Goal: Information Seeking & Learning: Learn about a topic

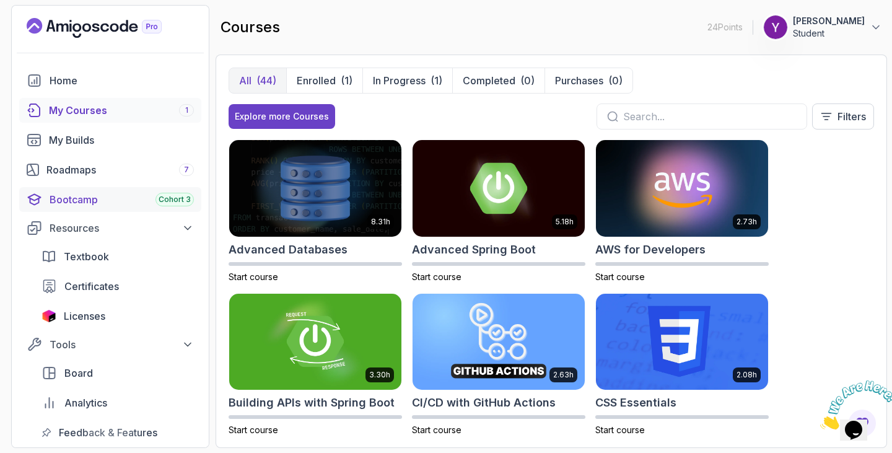
scroll to position [1190, 0]
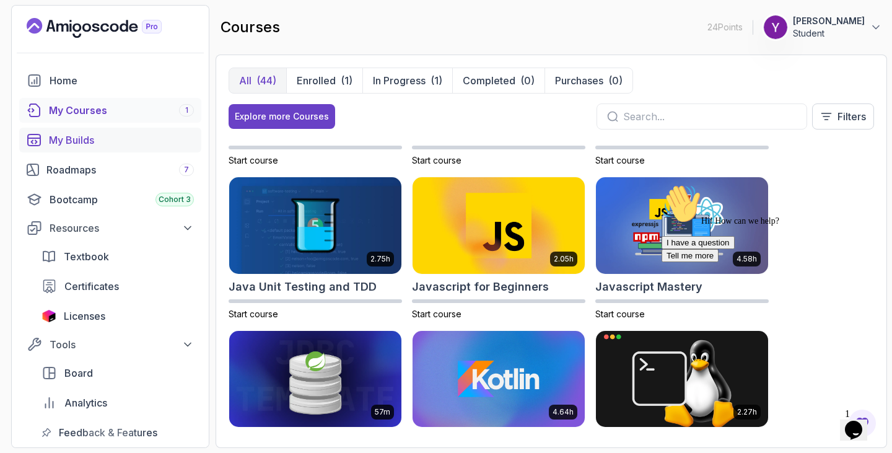
click at [90, 138] on div "My Builds" at bounding box center [121, 140] width 145 height 15
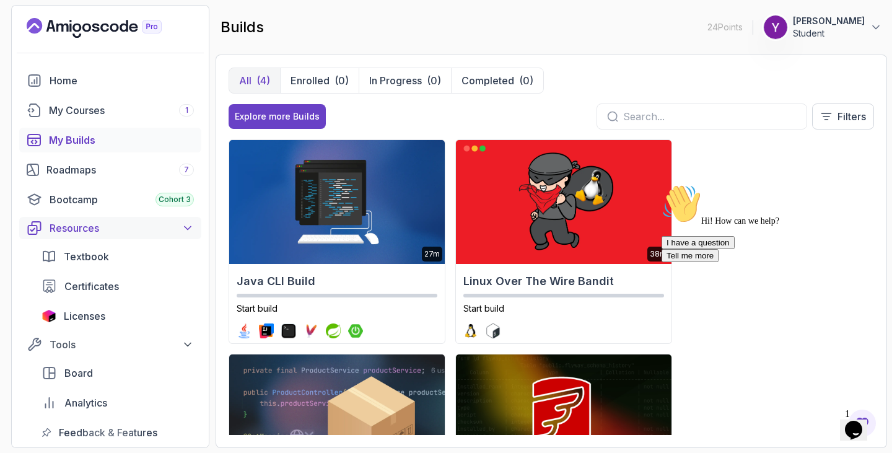
click at [84, 225] on div "Resources" at bounding box center [122, 228] width 144 height 15
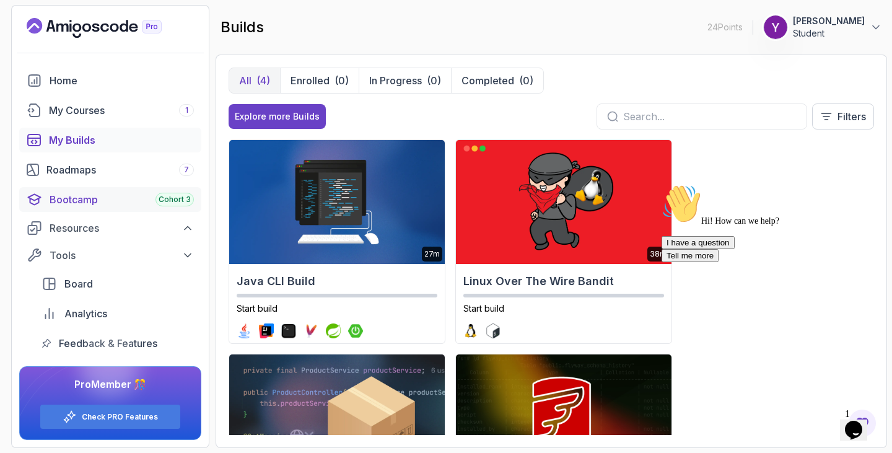
click at [108, 203] on div "Bootcamp Cohort 3" at bounding box center [122, 199] width 144 height 15
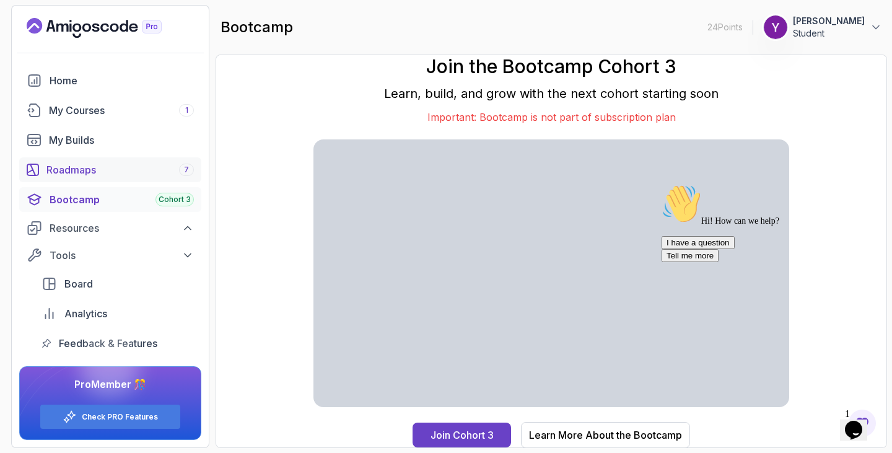
click at [126, 179] on link "Roadmaps 7" at bounding box center [110, 169] width 182 height 25
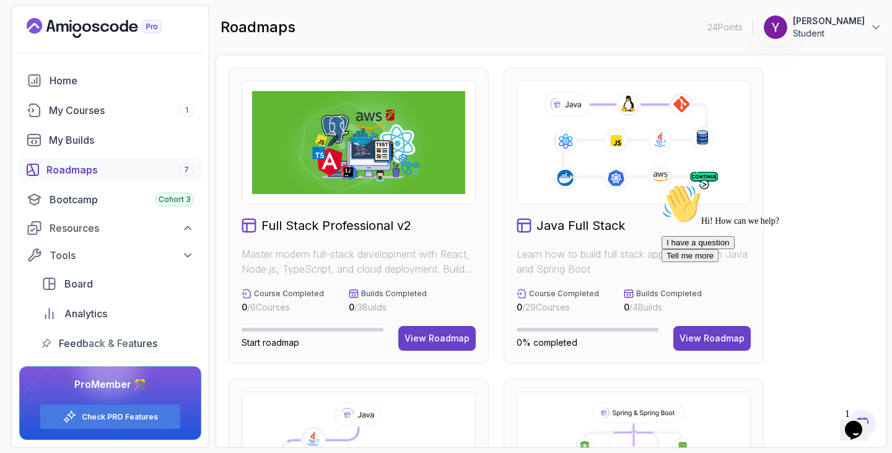
click at [876, 131] on div "Full Stack Professional v2 Master modern full-stack development with React, Nod…" at bounding box center [552, 251] width 672 height 393
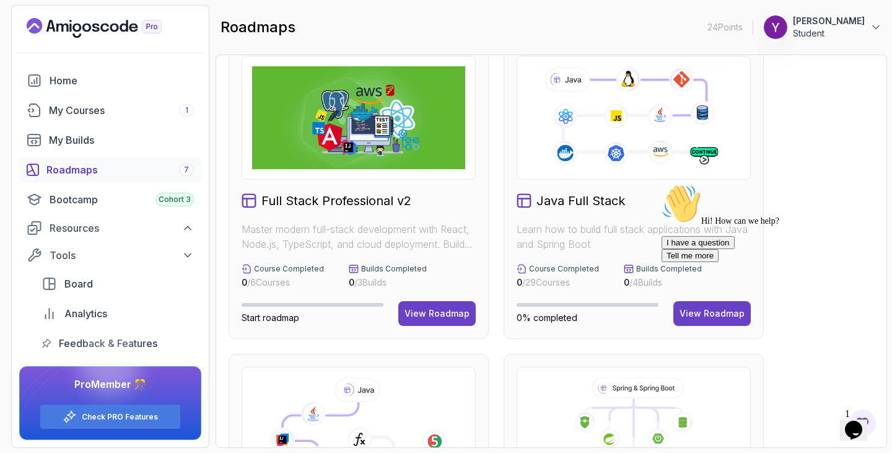
scroll to position [50, 0]
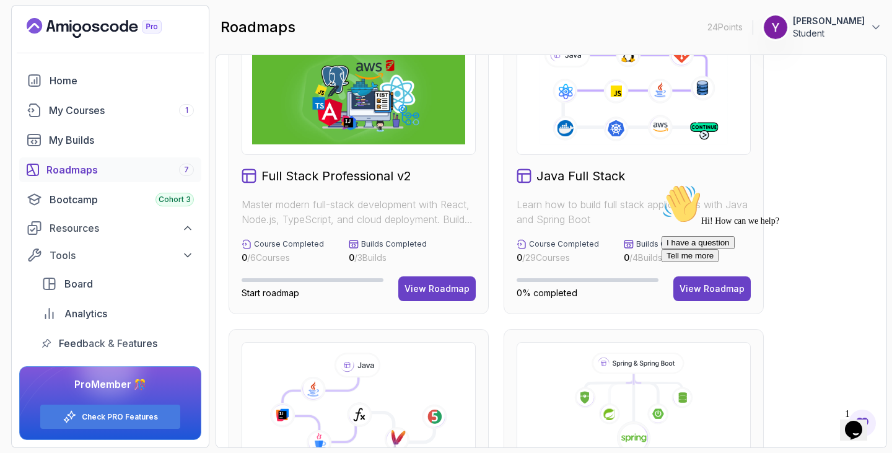
click at [698, 184] on div at bounding box center [773, 184] width 223 height 0
click at [693, 262] on div "Hi! How can we help? I have a question Tell me more" at bounding box center [773, 223] width 223 height 78
click at [810, 227] on div "Hi! How can we help? I have a question Tell me more" at bounding box center [773, 223] width 223 height 78
click at [664, 262] on div "Hi! How can we help? I have a question Tell me more" at bounding box center [773, 223] width 223 height 78
click at [857, 184] on div at bounding box center [773, 184] width 223 height 0
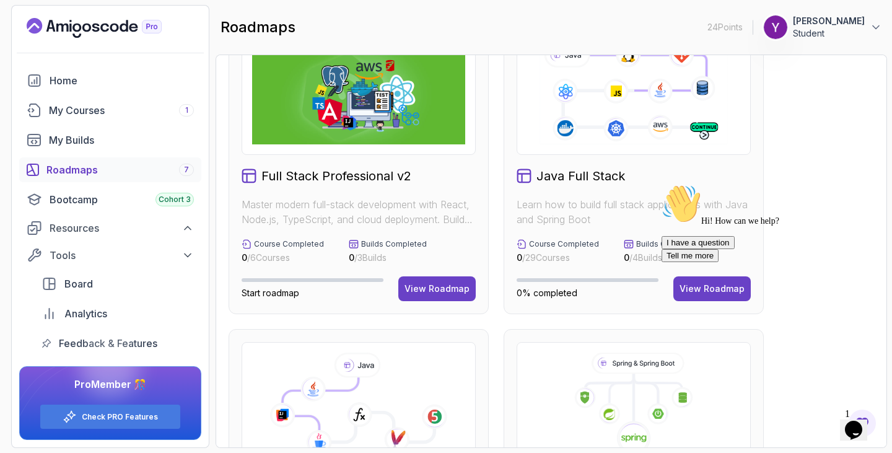
click at [872, 184] on div "Chat attention grabber" at bounding box center [773, 184] width 223 height 0
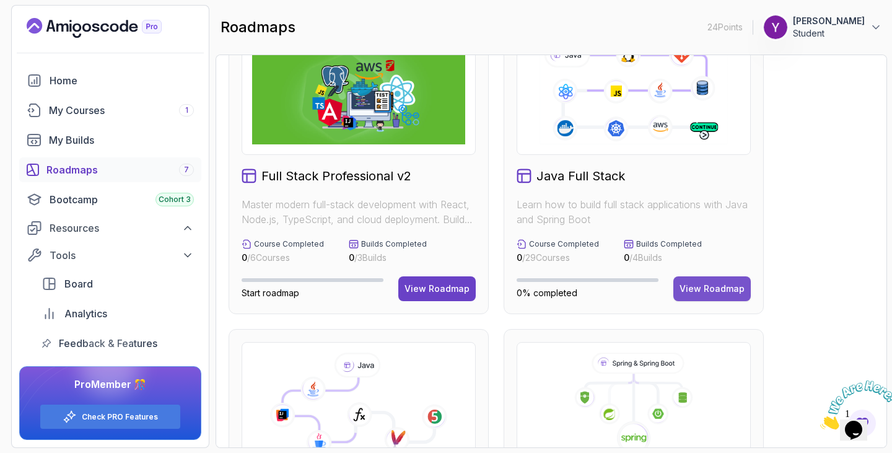
click at [718, 291] on div "View Roadmap" at bounding box center [712, 289] width 65 height 12
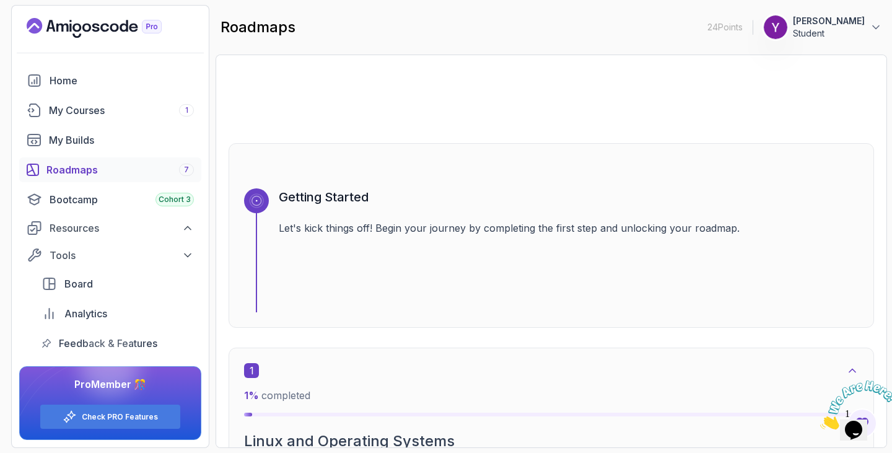
click at [892, 163] on section "24 Points 1 [PERSON_NAME] Student Home My Courses 1 My Builds Roadmaps 7 Bootca…" at bounding box center [446, 226] width 892 height 453
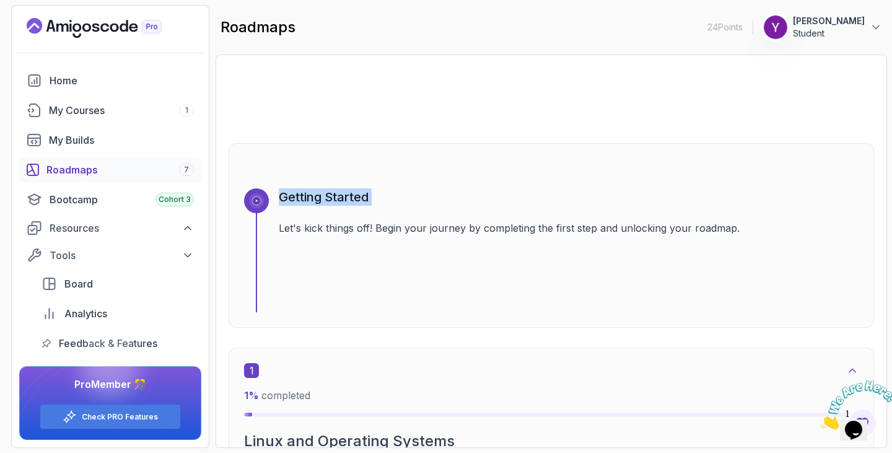
drag, startPoint x: 892, startPoint y: 163, endPoint x: 874, endPoint y: 208, distance: 48.1
click at [874, 208] on section "24 Points 1 [PERSON_NAME] Student Home My Courses 1 My Builds Roadmaps 7 Bootca…" at bounding box center [446, 226] width 892 height 453
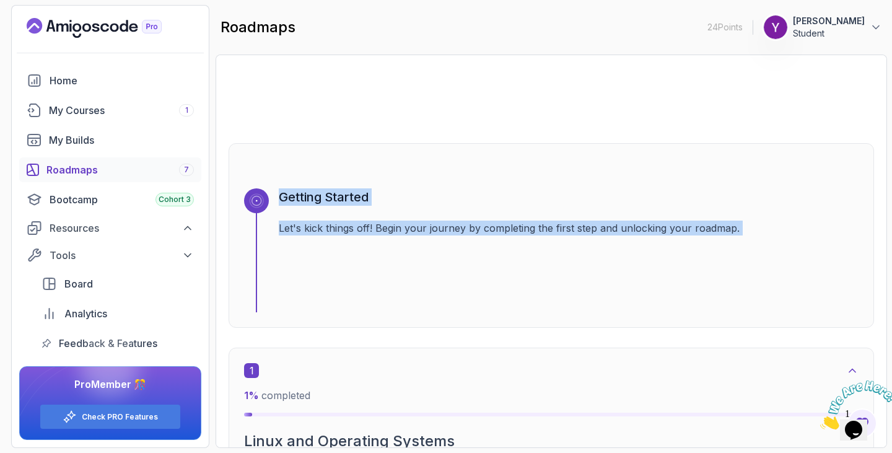
click at [881, 289] on div "Roadmaps Java Full Stack Explore the Full Roadmap Guide Getting Started Let's k…" at bounding box center [552, 251] width 672 height 393
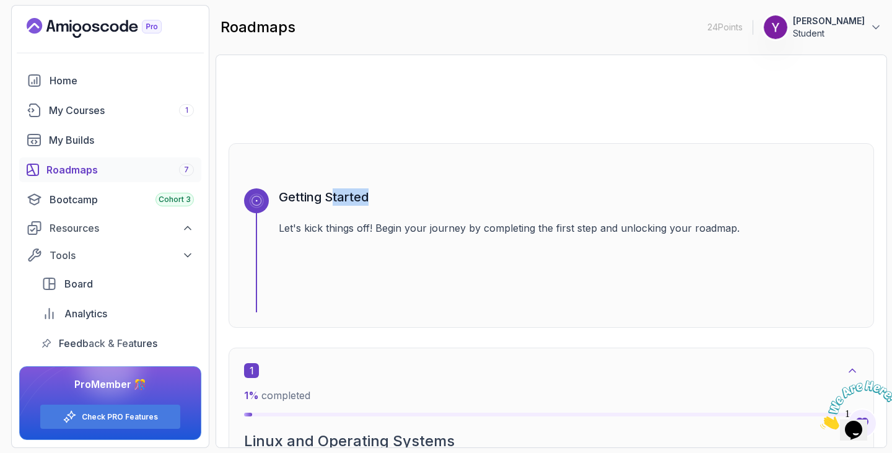
drag, startPoint x: 330, startPoint y: 138, endPoint x: 670, endPoint y: 131, distance: 339.6
click at [749, 120] on div at bounding box center [552, 93] width 646 height 59
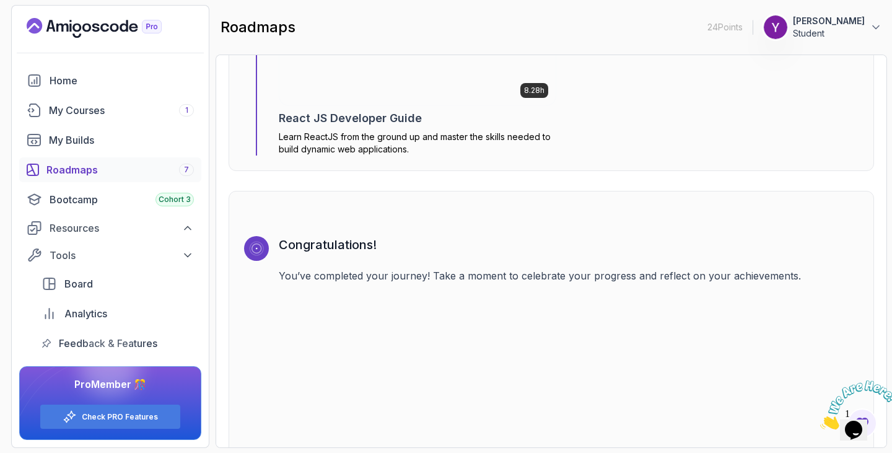
scroll to position [9078, 0]
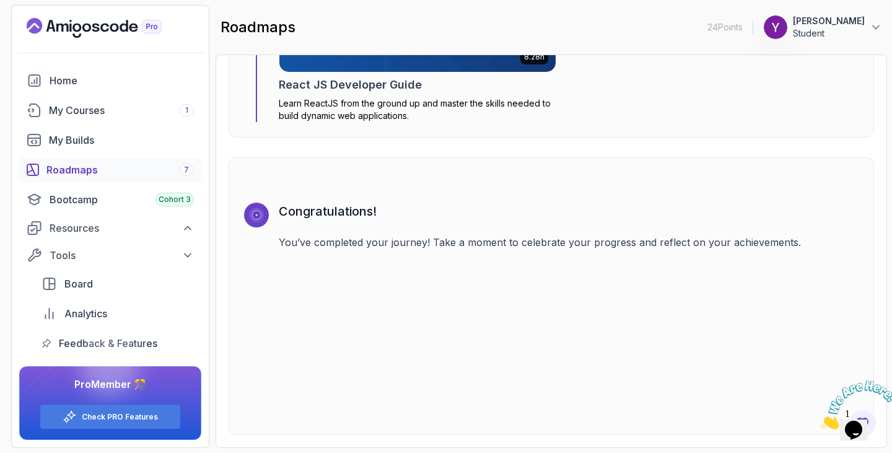
click at [82, 165] on div "Roadmaps 7" at bounding box center [119, 169] width 147 height 15
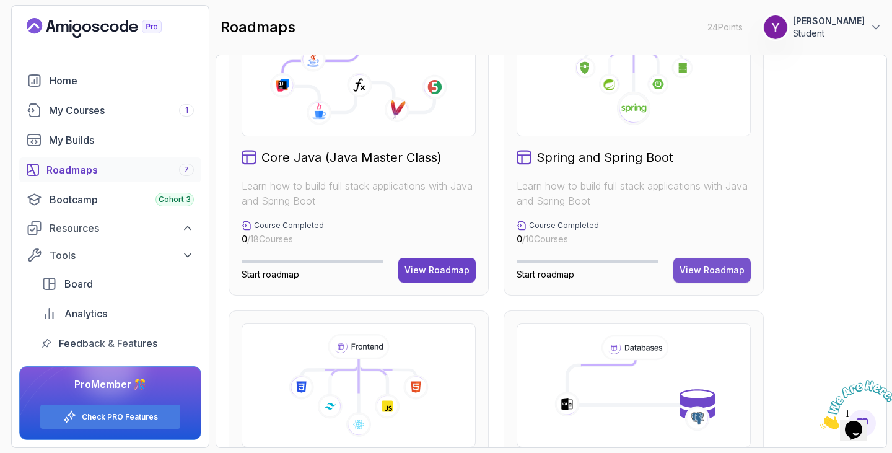
scroll to position [421, 0]
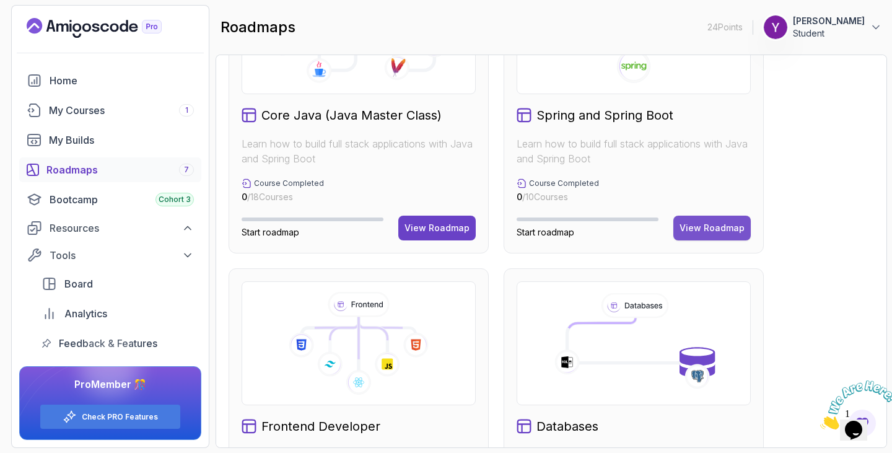
click at [696, 219] on button "View Roadmap" at bounding box center [712, 228] width 77 height 25
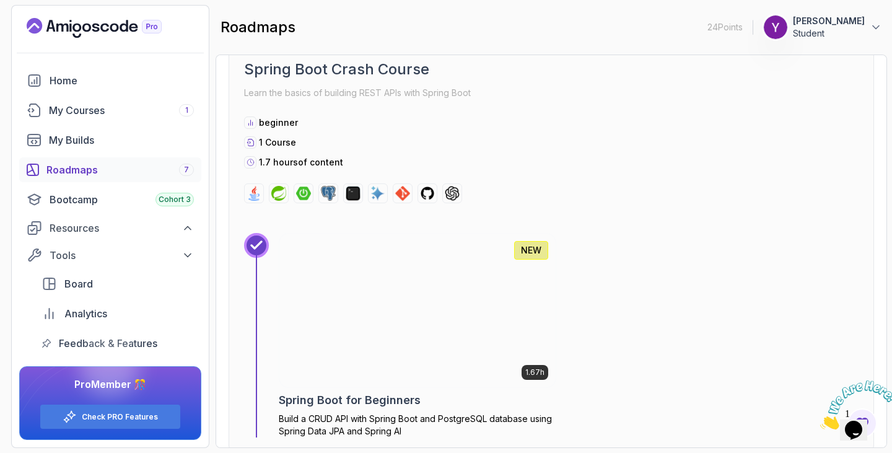
scroll to position [12, 0]
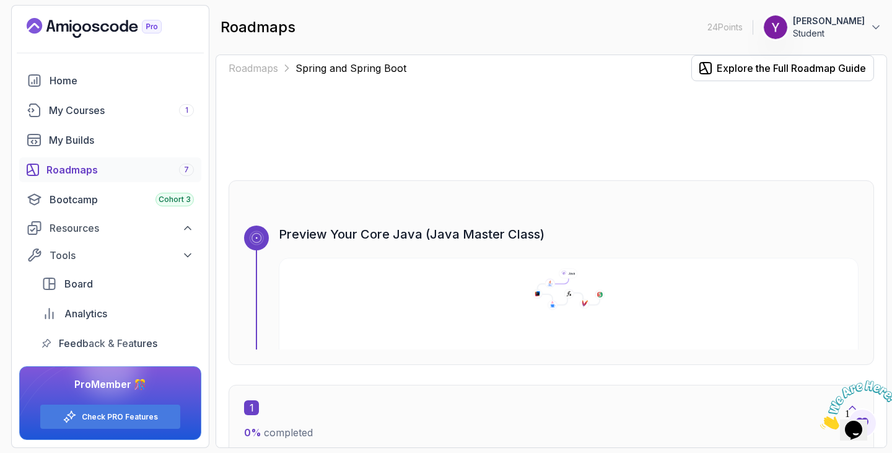
click at [681, 159] on div at bounding box center [552, 130] width 646 height 59
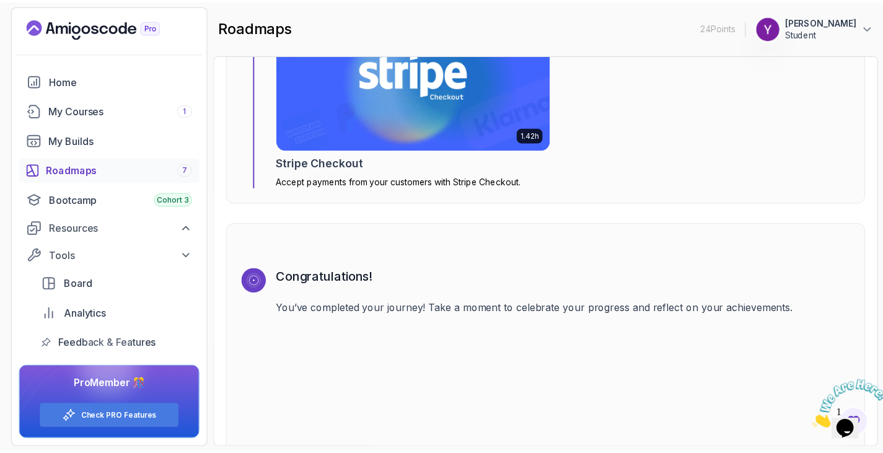
scroll to position [4228, 0]
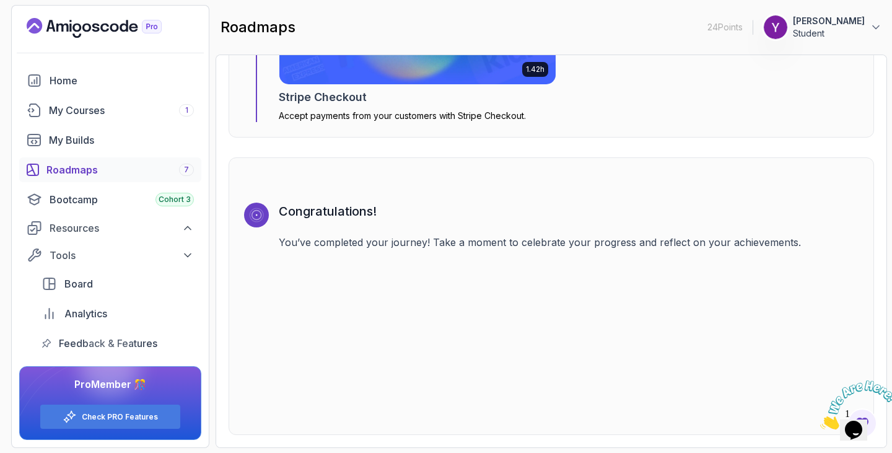
click at [323, 89] on h2 "Stripe Checkout" at bounding box center [323, 97] width 88 height 17
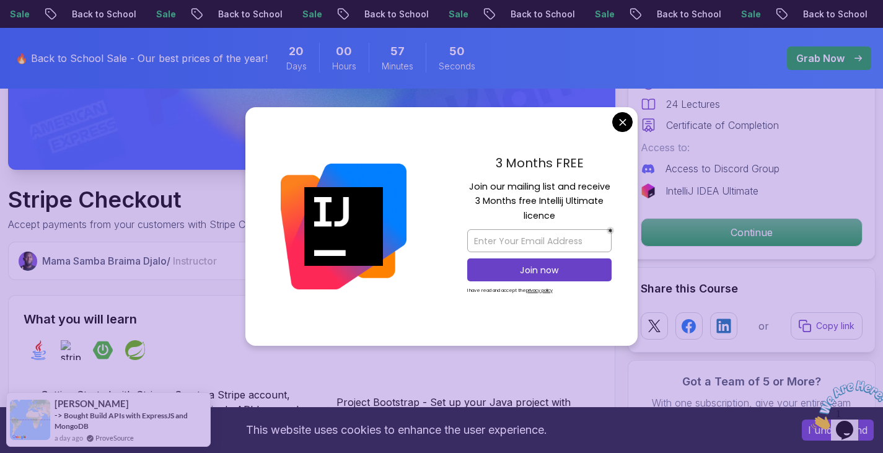
scroll to position [332, 0]
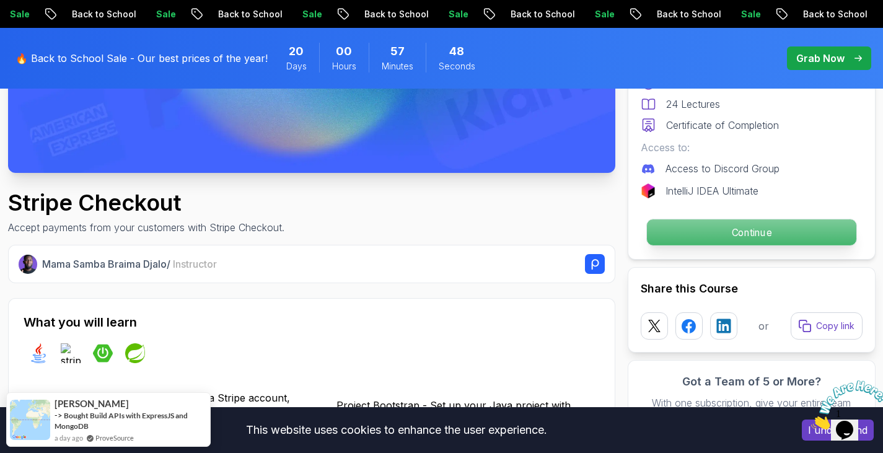
click at [673, 226] on p "Continue" at bounding box center [750, 232] width 209 height 26
click at [728, 242] on p "Continue" at bounding box center [750, 232] width 209 height 26
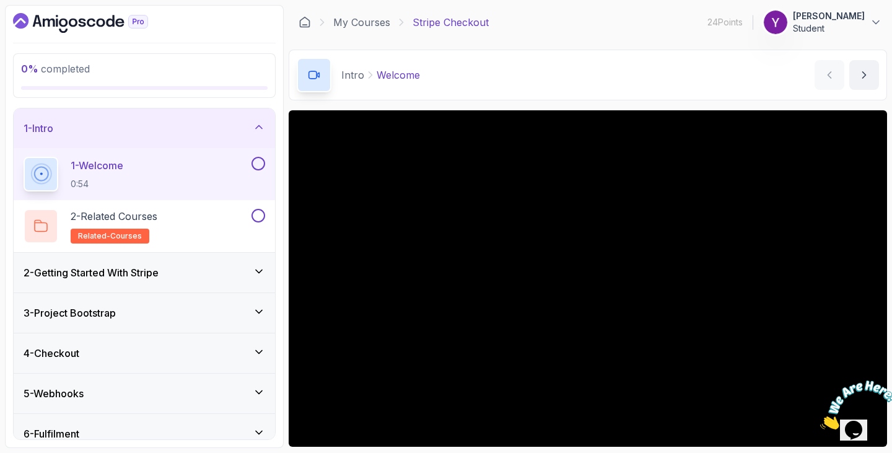
click at [0, 276] on section "0 % completed 1 - Intro 1 - Welcome 0:54 2 - Related Courses related-courses 2 …" at bounding box center [446, 226] width 892 height 453
click at [274, 207] on div "2 - Related Courses related-courses" at bounding box center [144, 226] width 261 height 52
click at [279, 213] on div "0 % completed 1 - Intro 1 - Welcome 0:54 2 - Related Courses related-courses 2 …" at bounding box center [144, 226] width 279 height 443
click at [170, 231] on div "2 - Related Courses related-courses" at bounding box center [137, 226] width 226 height 35
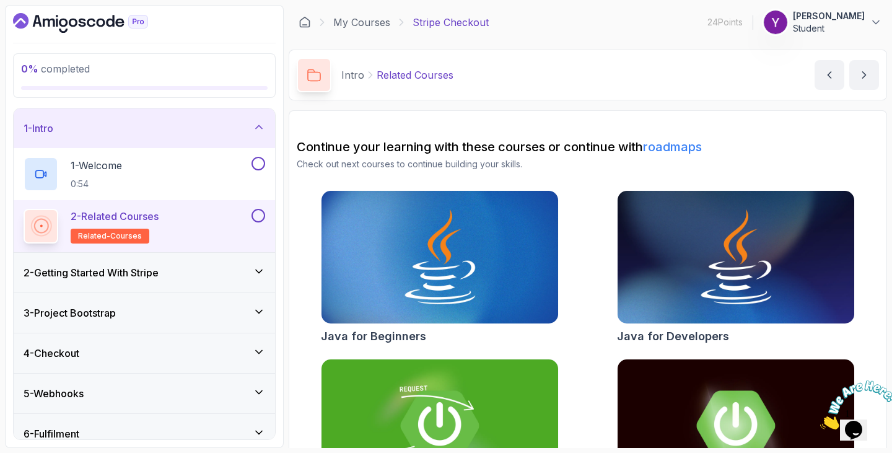
click at [276, 256] on div "0 % completed 1 - Intro 1 - Welcome 0:54 2 - Related Courses related-courses 2 …" at bounding box center [144, 226] width 279 height 443
click at [189, 278] on div "2 - Getting Started With Stripe" at bounding box center [145, 272] width 242 height 15
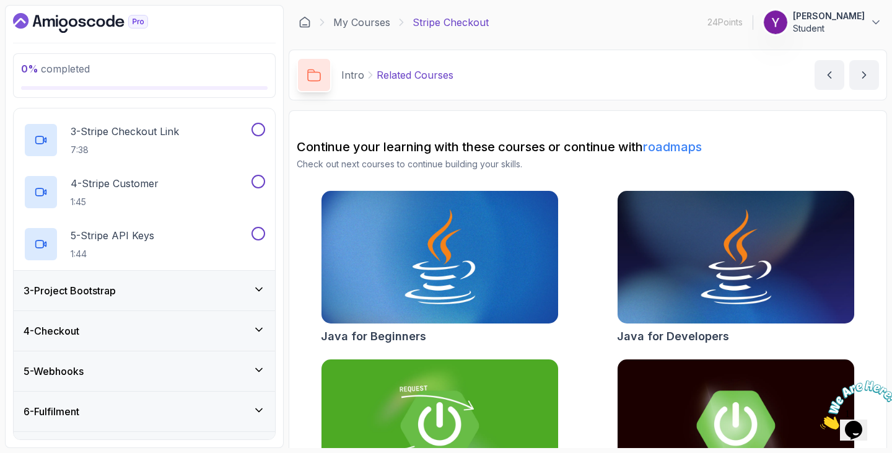
scroll to position [210, 0]
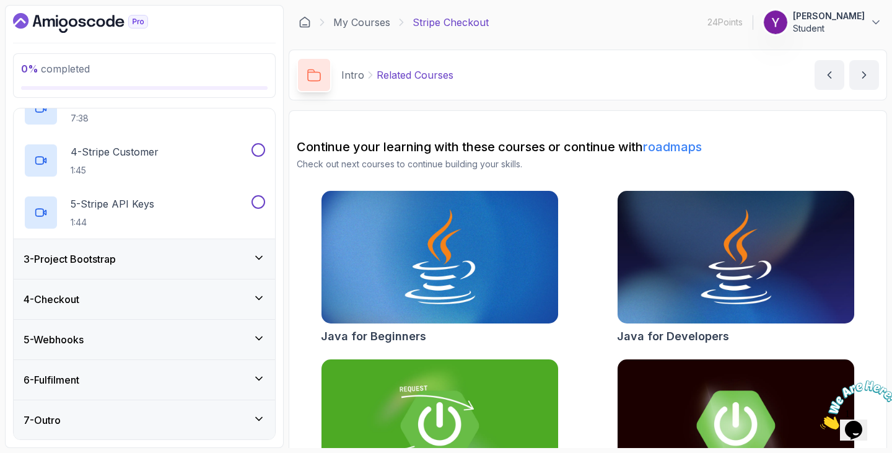
click at [288, 245] on div "0 % completed 1 - Intro 2 - Getting Started With Stripe 1 - Create Stripe Accou…" at bounding box center [446, 226] width 882 height 443
click at [304, 253] on div "Java for Beginners Java for Developers Building APIs with Spring Boot Advanced …" at bounding box center [588, 353] width 582 height 327
click at [279, 254] on div "0 % completed 1 - Intro 2 - Getting Started With Stripe 1 - Create Stripe Accou…" at bounding box center [144, 226] width 279 height 443
click at [279, 145] on div "0 % completed 1 - Intro 2 - Getting Started With Stripe 1 - Create Stripe Accou…" at bounding box center [144, 226] width 279 height 443
click at [218, 250] on div "3 - Project Bootstrap" at bounding box center [144, 259] width 261 height 40
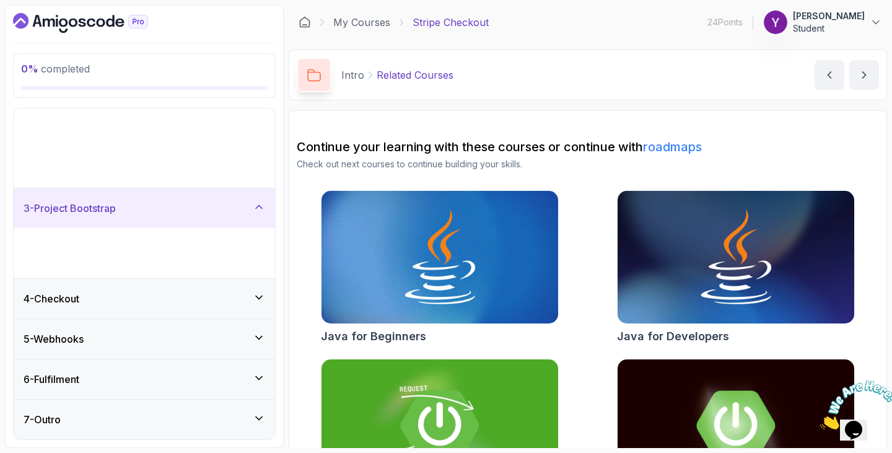
scroll to position [0, 0]
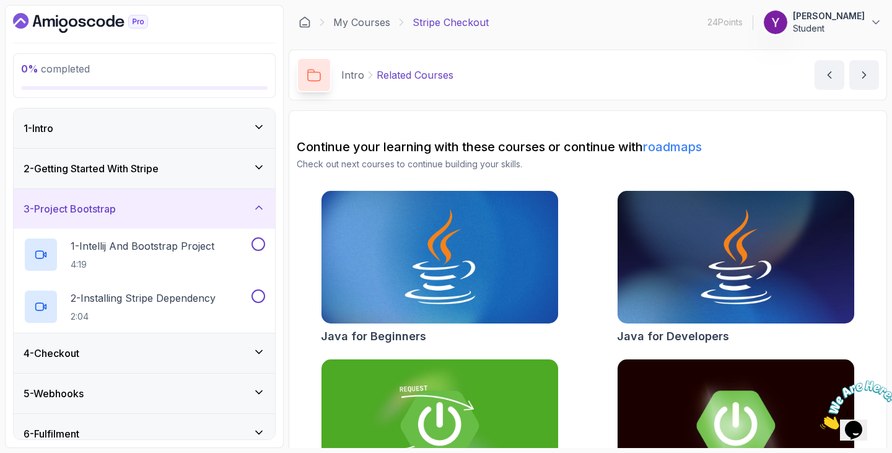
click at [210, 165] on div "2 - Getting Started With Stripe" at bounding box center [145, 168] width 242 height 15
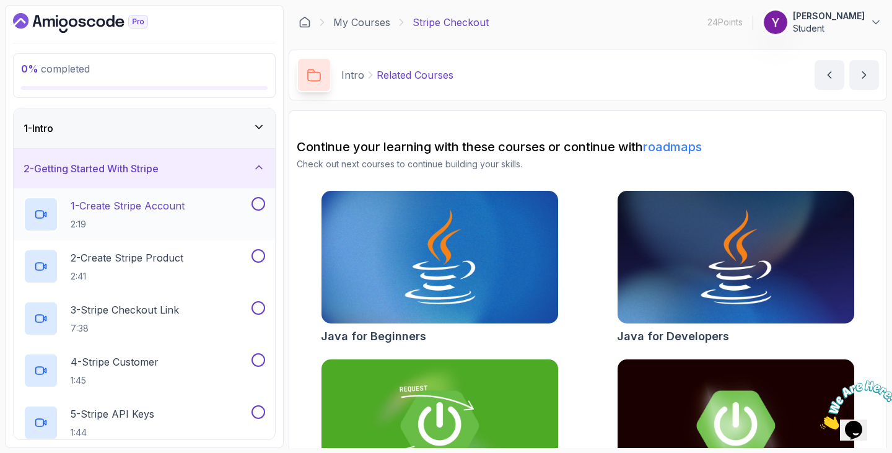
click at [134, 198] on p "1 - Create Stripe Account" at bounding box center [128, 205] width 114 height 15
